Goal: Find specific page/section: Find specific page/section

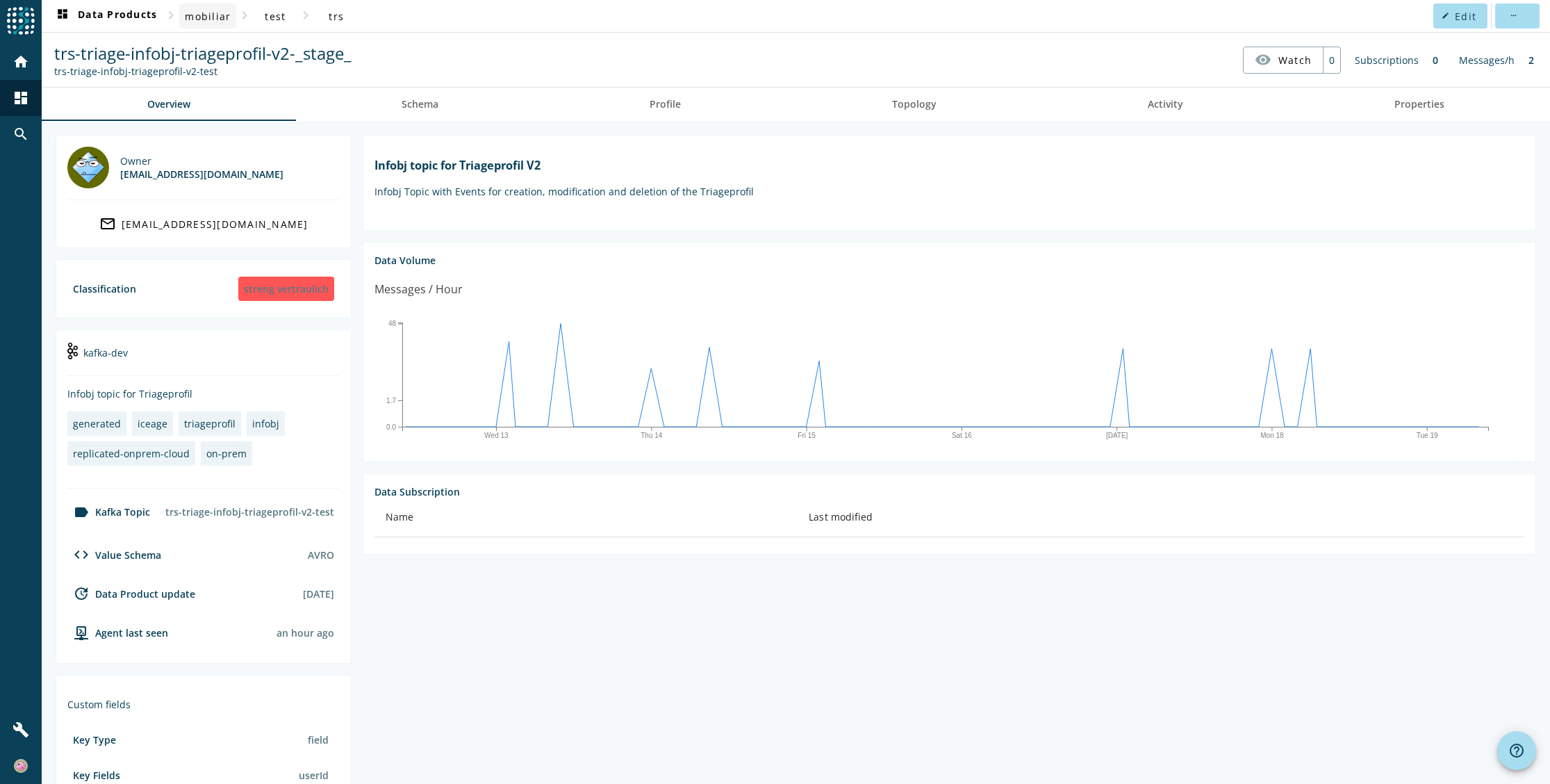
click at [205, 18] on span "mobiliar" at bounding box center [208, 16] width 46 height 13
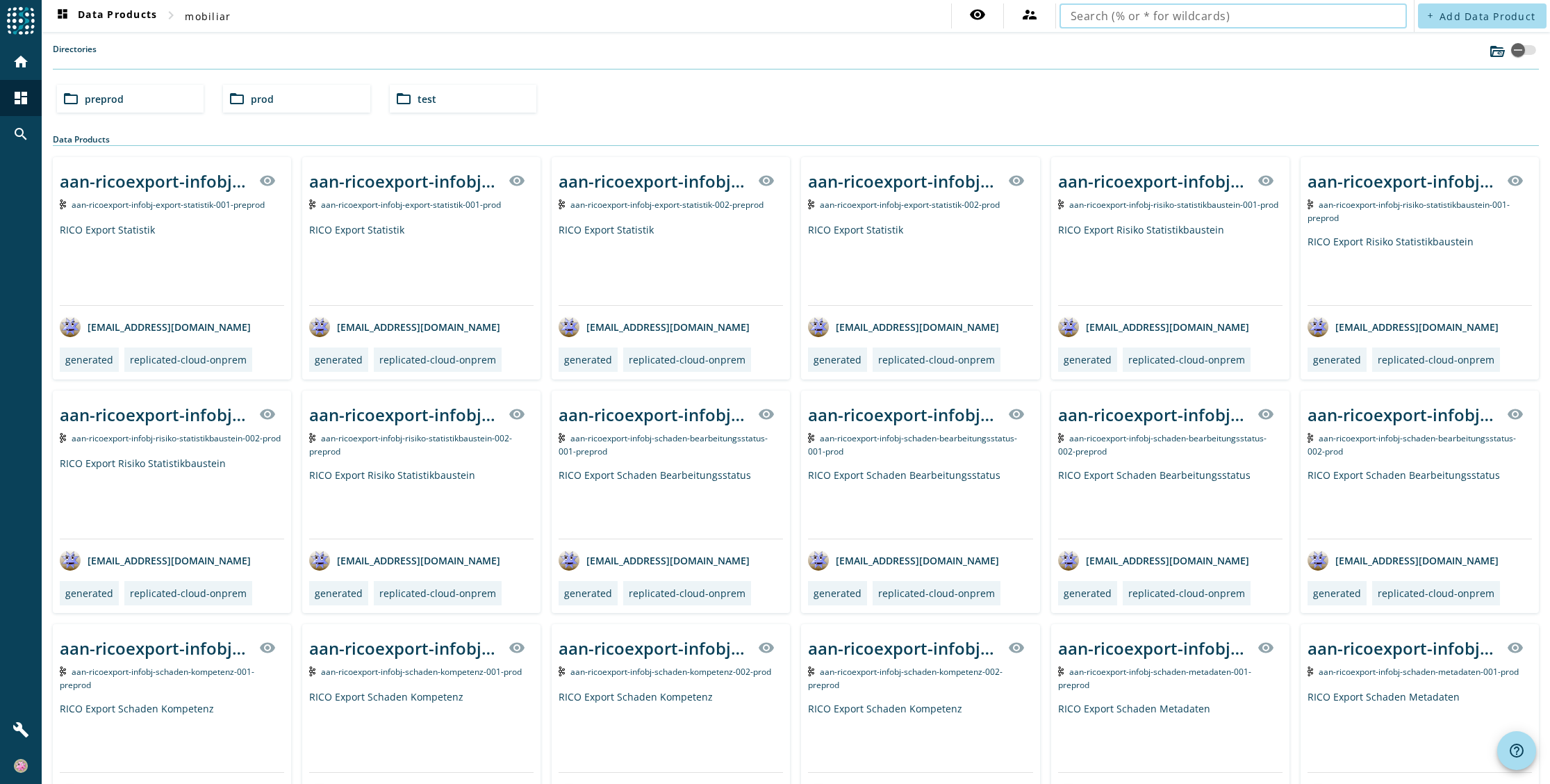
click at [1086, 19] on input "text" at bounding box center [1233, 16] width 325 height 16
type input "bps-profil-infobj-userinfo"
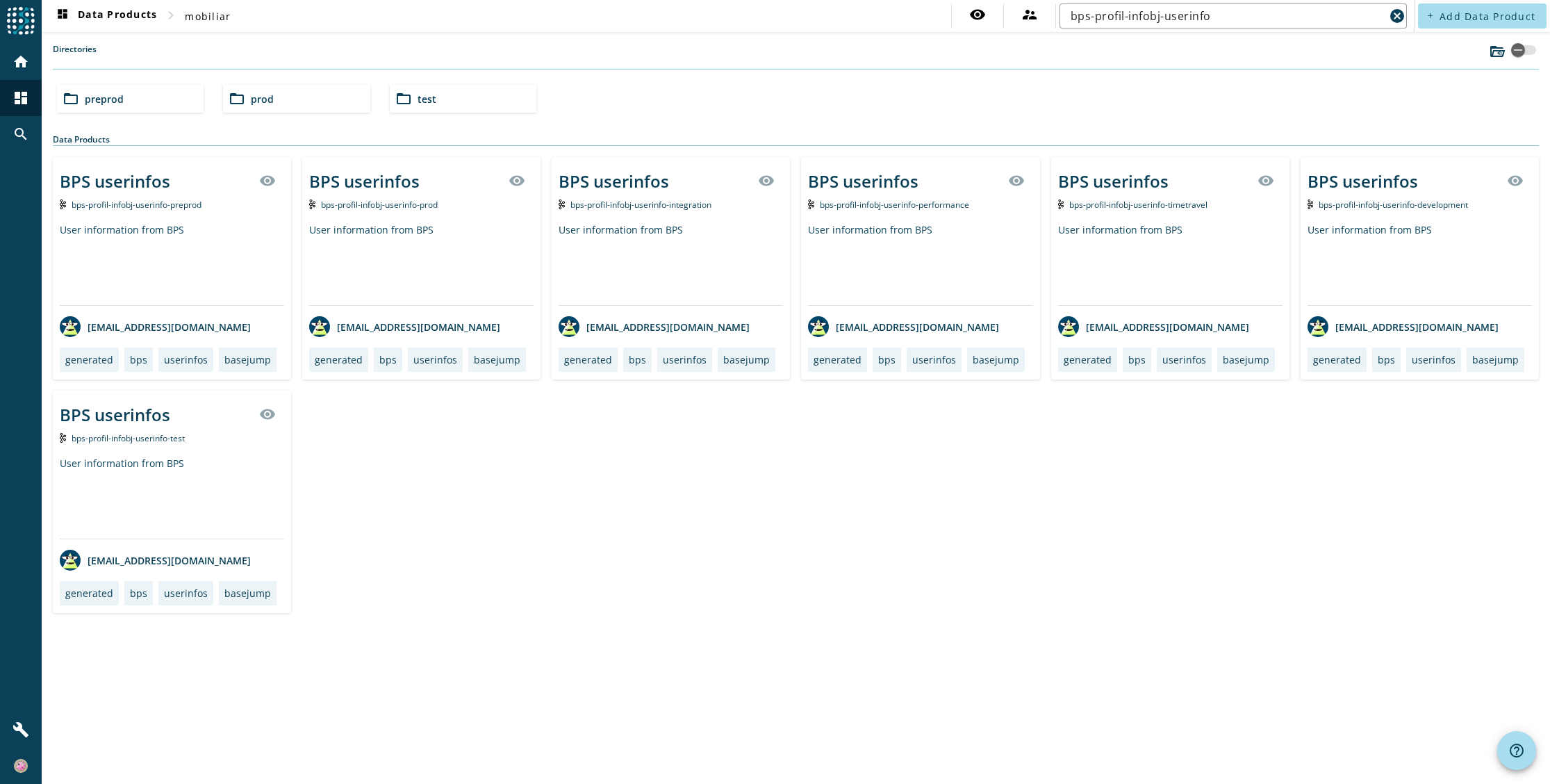
click at [380, 202] on span "bps-profil-infobj-userinfo-prod" at bounding box center [379, 205] width 117 height 12
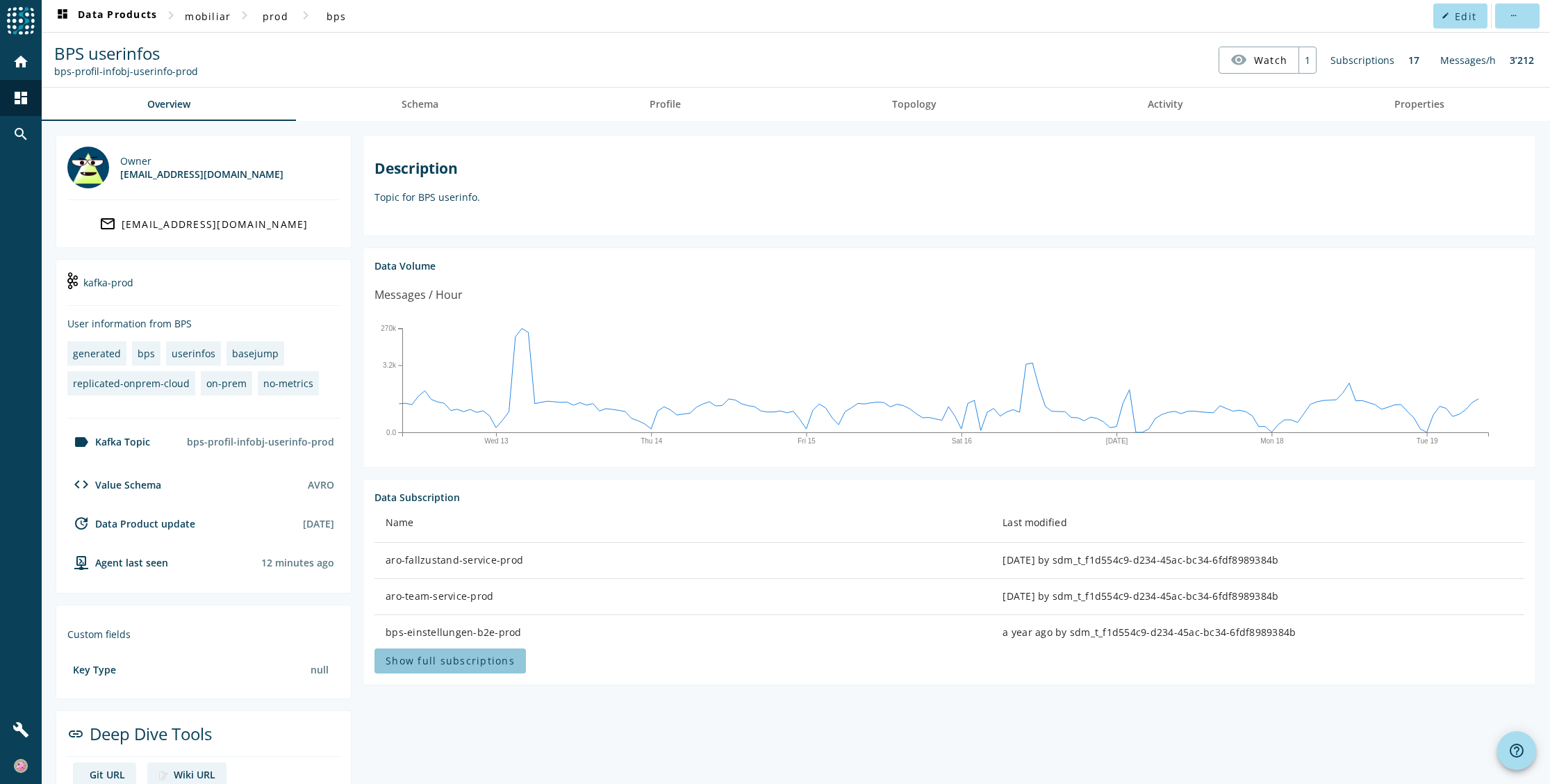
click at [478, 661] on span "Show full subscriptions" at bounding box center [450, 660] width 129 height 13
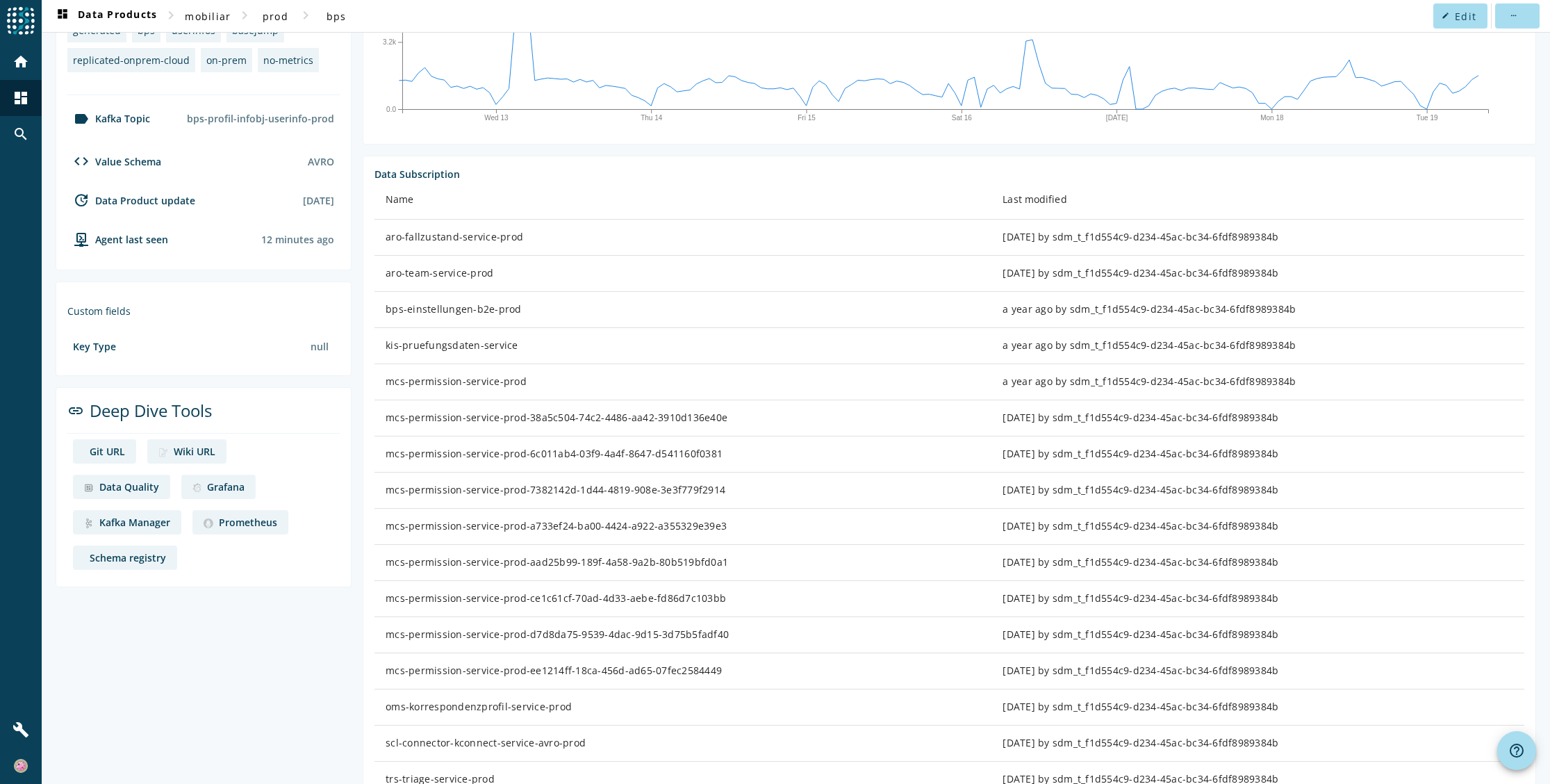
scroll to position [347, 0]
